Goal: Check status: Check status

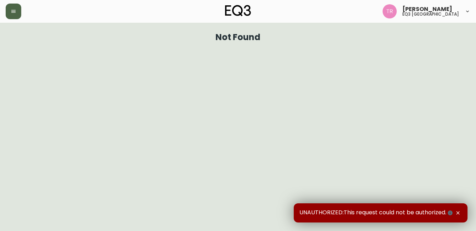
click at [13, 11] on icon "button" at bounding box center [14, 11] width 6 height 6
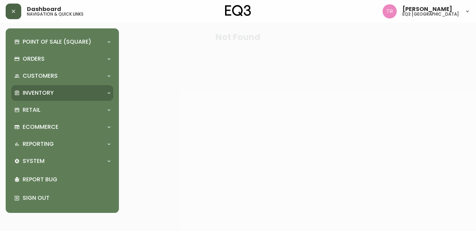
click at [45, 92] on p "Inventory" at bounding box center [38, 93] width 31 height 8
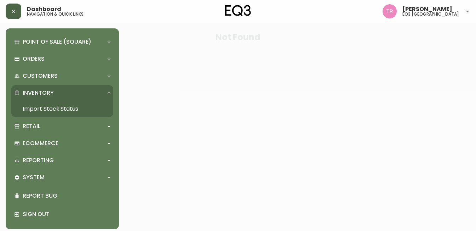
click at [50, 107] on link "Import Stock Status" at bounding box center [62, 109] width 102 height 16
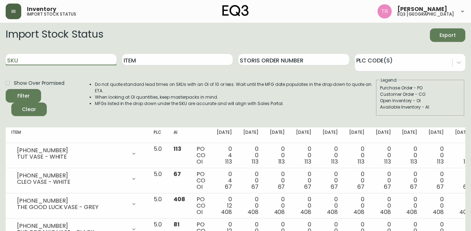
click at [77, 62] on input "SKU" at bounding box center [61, 59] width 111 height 11
paste input "3070-454-4-B"
type input "3070-454-4-B"
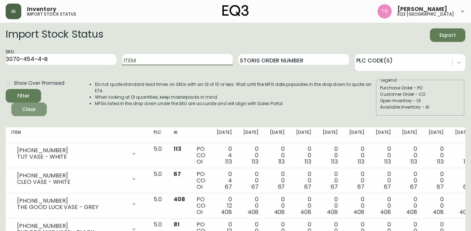
click at [27, 111] on span "Clear" at bounding box center [29, 109] width 24 height 9
click at [90, 59] on input "SKU" at bounding box center [61, 59] width 111 height 11
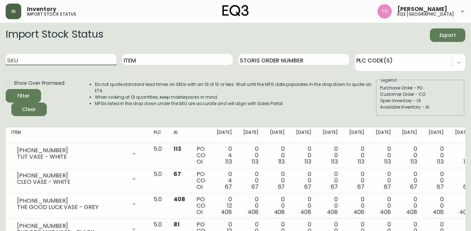
paste input "3070-454-4-B"
click at [25, 93] on div "Filter" at bounding box center [23, 95] width 12 height 9
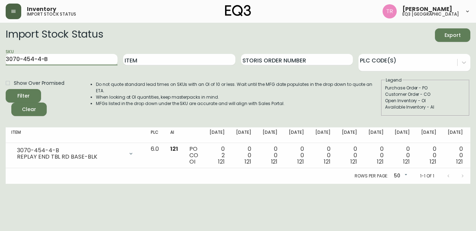
drag, startPoint x: 69, startPoint y: 59, endPoint x: -22, endPoint y: 46, distance: 91.9
click at [0, 46] on html "Inventory import stock status [PERSON_NAME] eq3 [GEOGRAPHIC_DATA] Import Stock …" at bounding box center [238, 91] width 476 height 183
paste input "3070-452-13-A"
type input "3070-452-13-A"
click at [27, 97] on div "Filter" at bounding box center [23, 95] width 12 height 9
